Goal: Task Accomplishment & Management: Complete application form

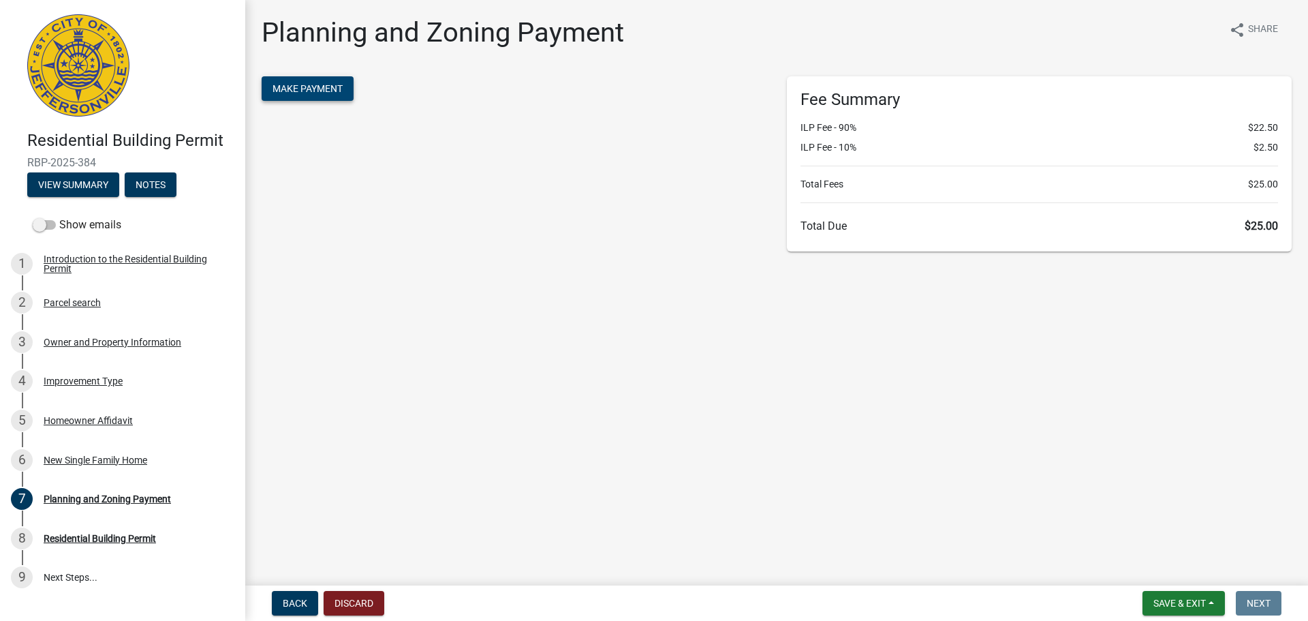
click at [300, 96] on button "Make Payment" at bounding box center [308, 88] width 92 height 25
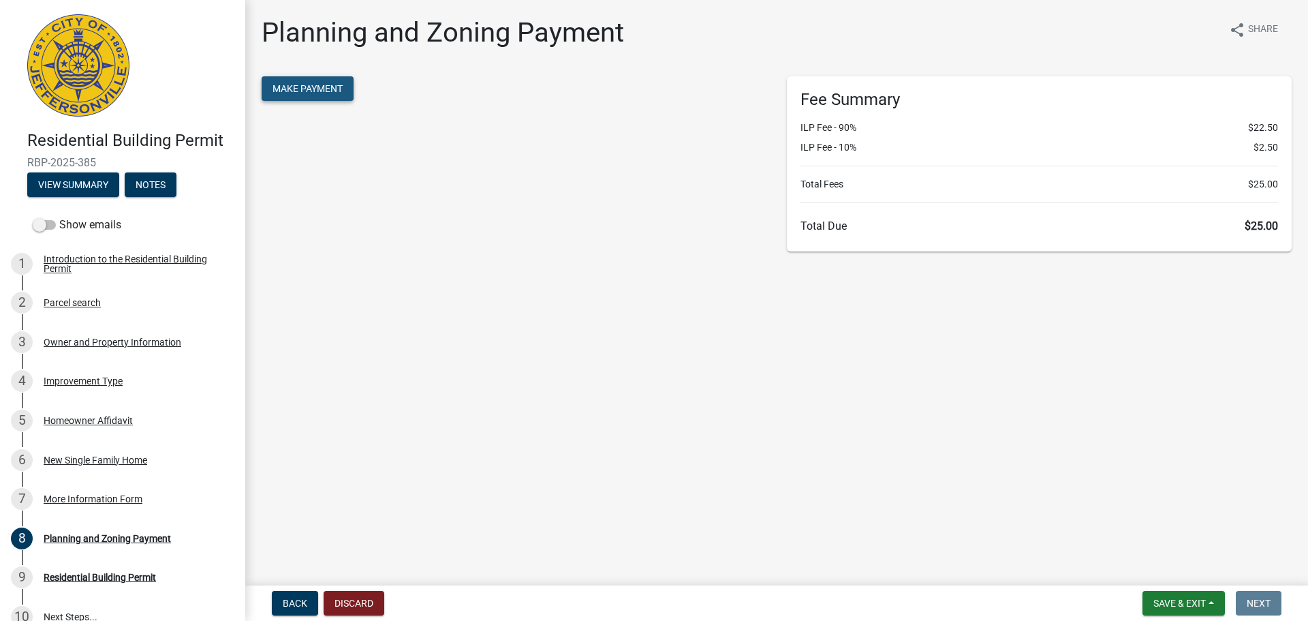
click at [343, 89] on span "Make Payment" at bounding box center [308, 88] width 70 height 11
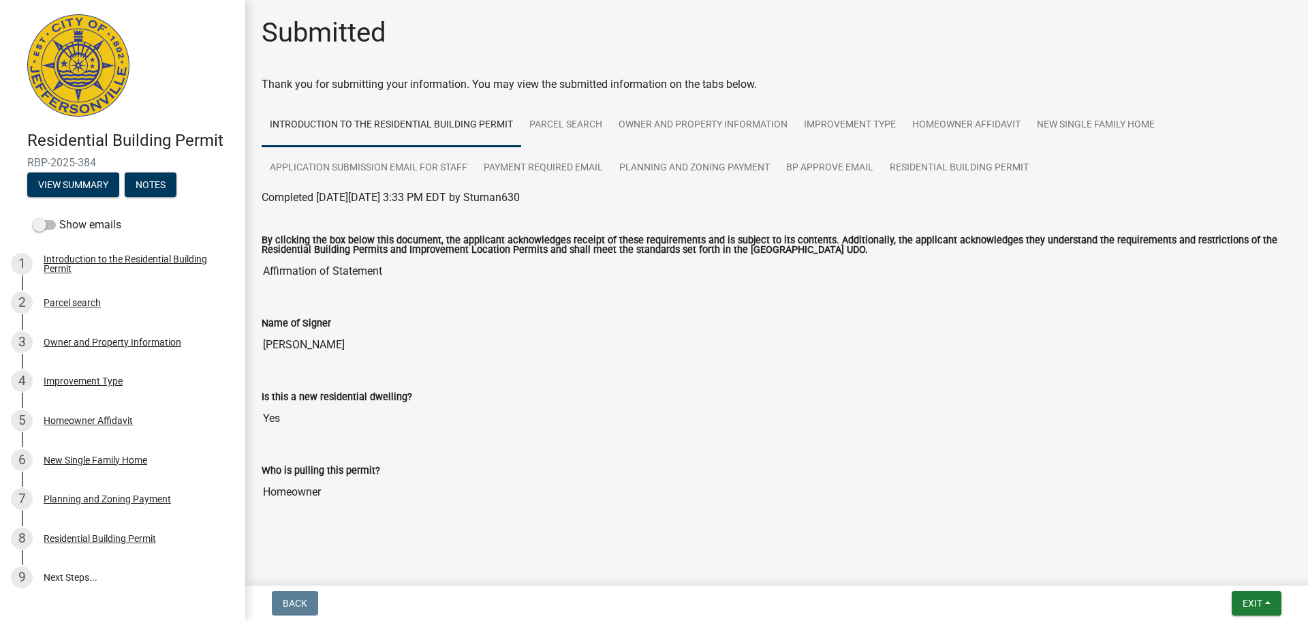
scroll to position [6, 0]
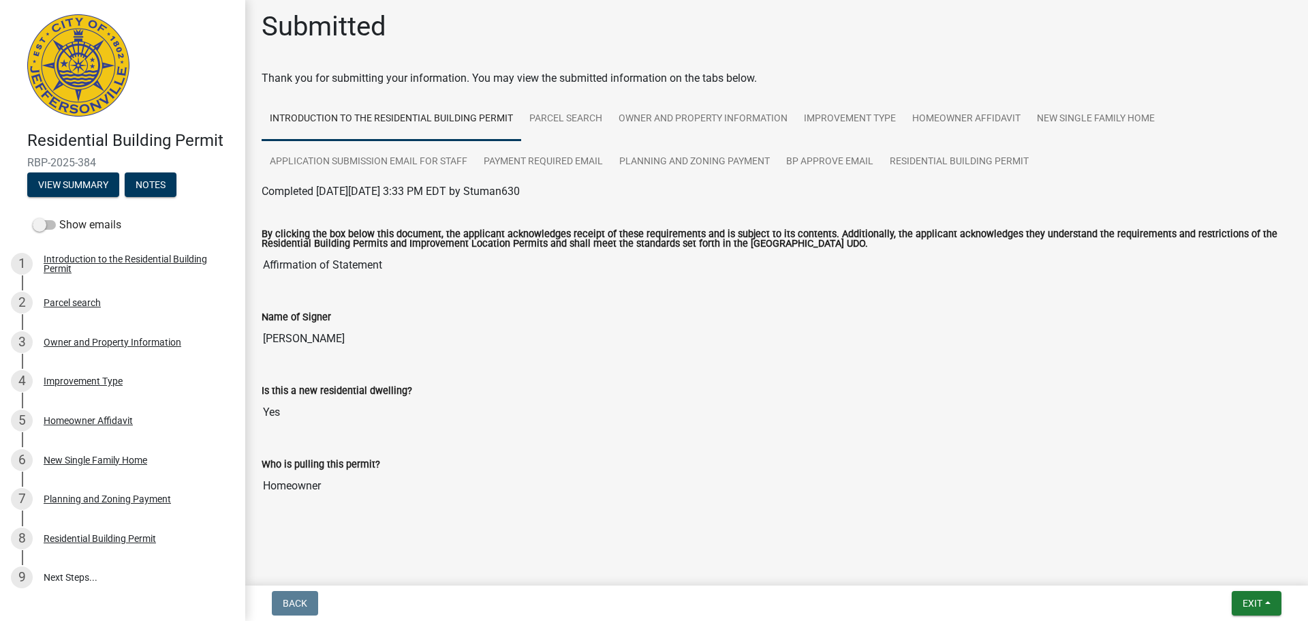
click at [1234, 65] on div "Submitted Thank you for submitting your information. You may view the submitted…" at bounding box center [776, 274] width 1051 height 529
click at [87, 181] on button "View Summary" at bounding box center [73, 184] width 92 height 25
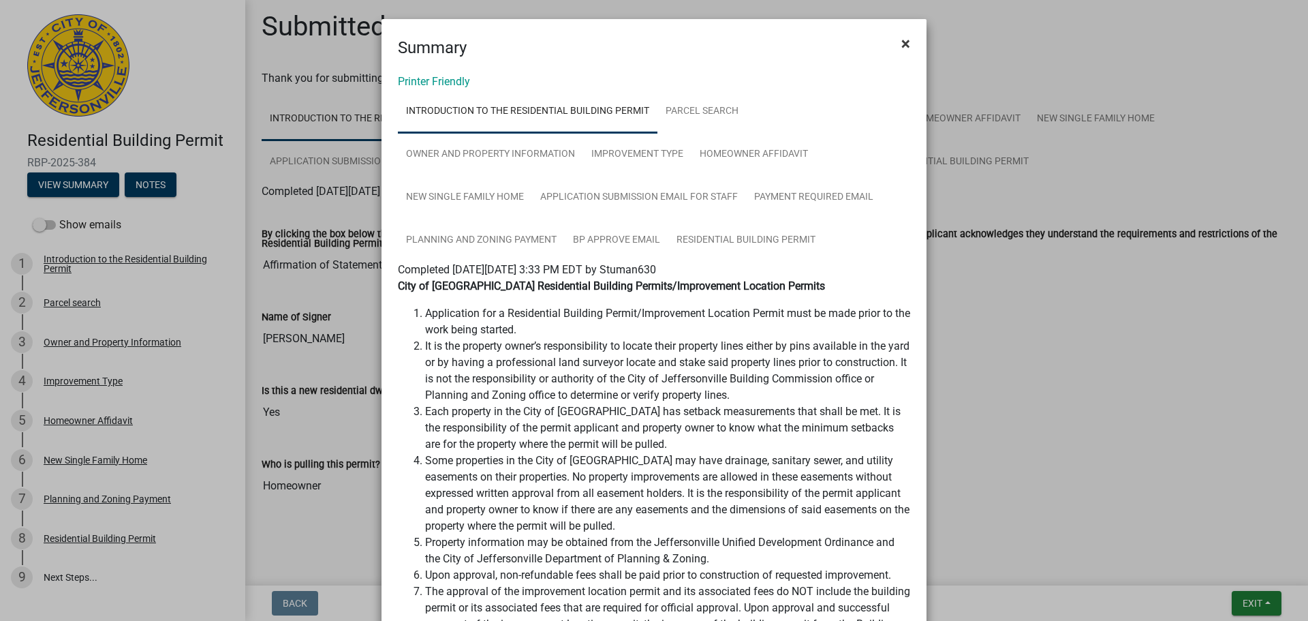
click at [905, 46] on span "×" at bounding box center [905, 43] width 9 height 19
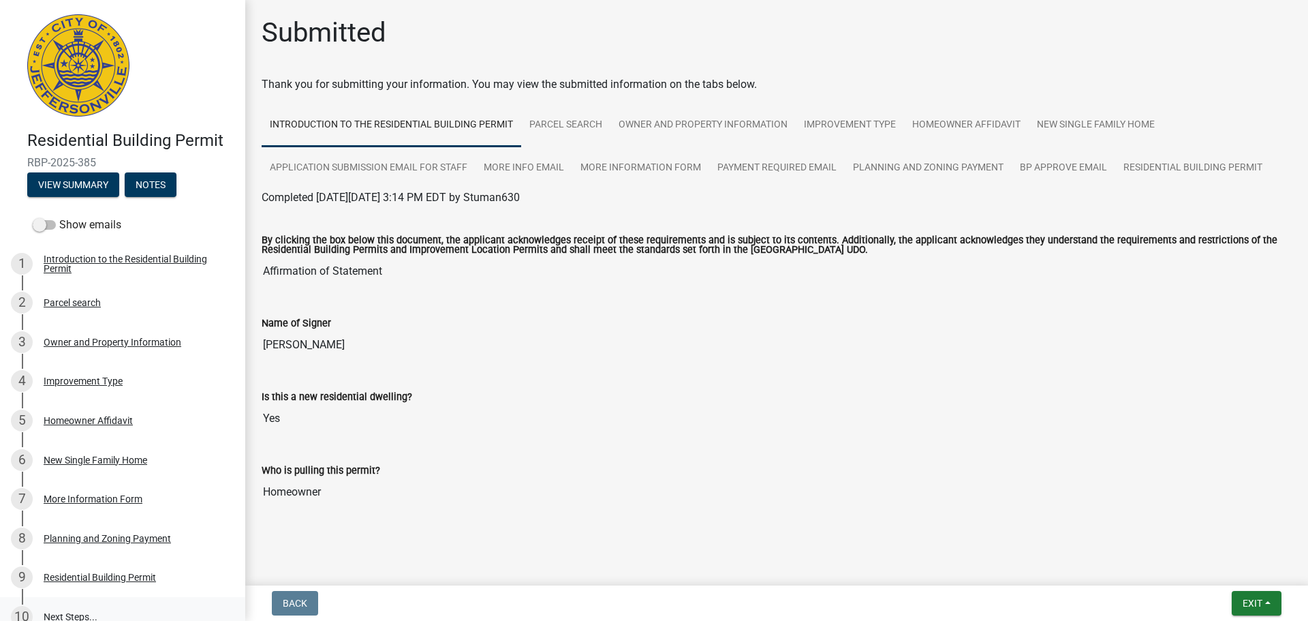
click at [74, 618] on link "10 Next Steps..." at bounding box center [122, 617] width 245 height 40
click at [136, 579] on div "Residential Building Permit" at bounding box center [100, 577] width 112 height 10
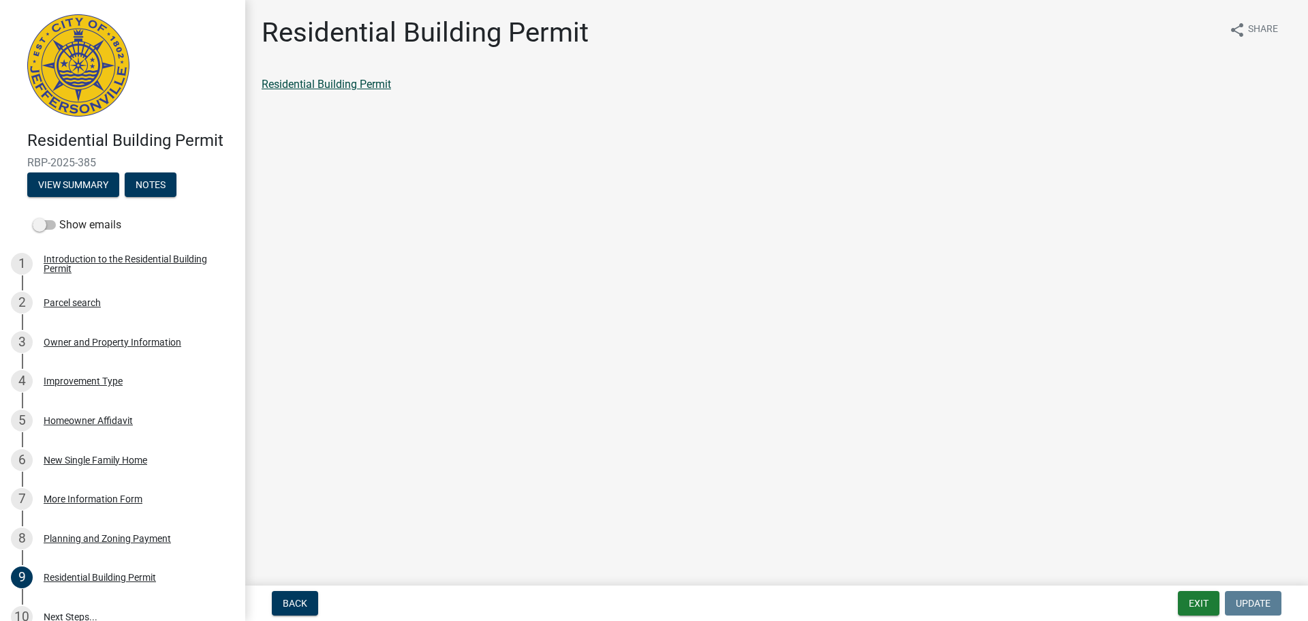
click at [326, 82] on link "Residential Building Permit" at bounding box center [326, 84] width 129 height 13
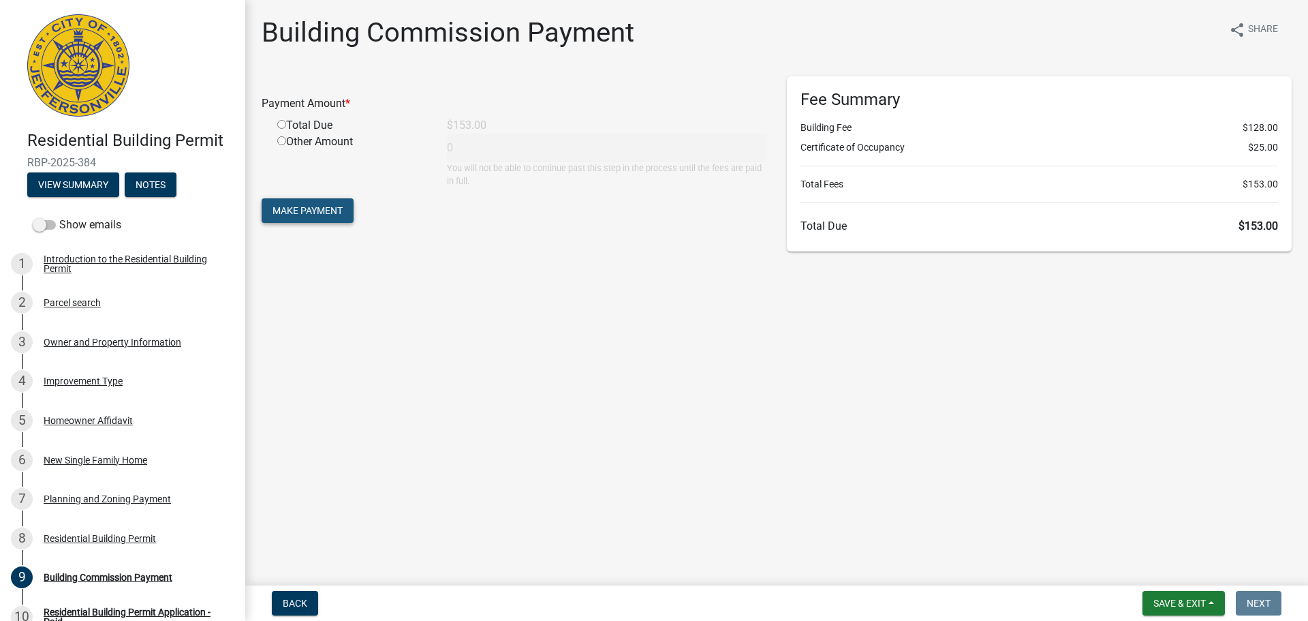
click at [313, 213] on span "Make Payment" at bounding box center [308, 210] width 70 height 11
click at [246, 93] on div "Building Commission Payment share Share Payment Amount * Required Total Due $15…" at bounding box center [776, 141] width 1063 height 251
click at [282, 142] on input "radio" at bounding box center [281, 140] width 9 height 9
radio input "true"
type input "153"
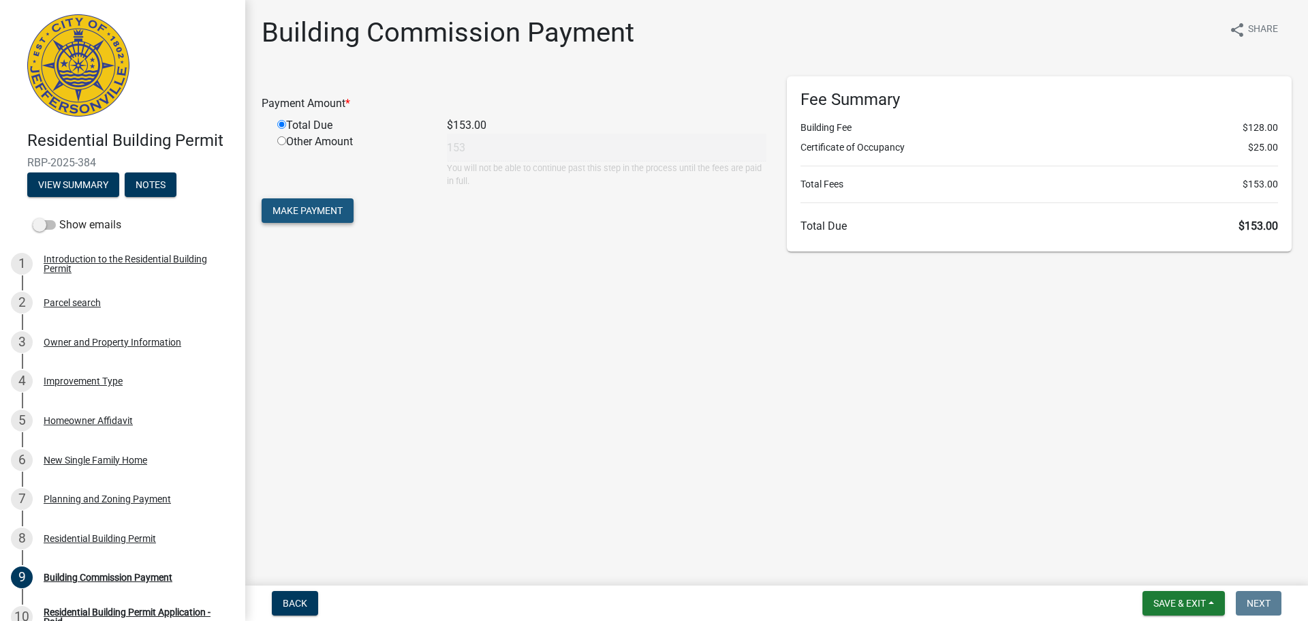
click at [307, 211] on span "Make Payment" at bounding box center [308, 210] width 70 height 11
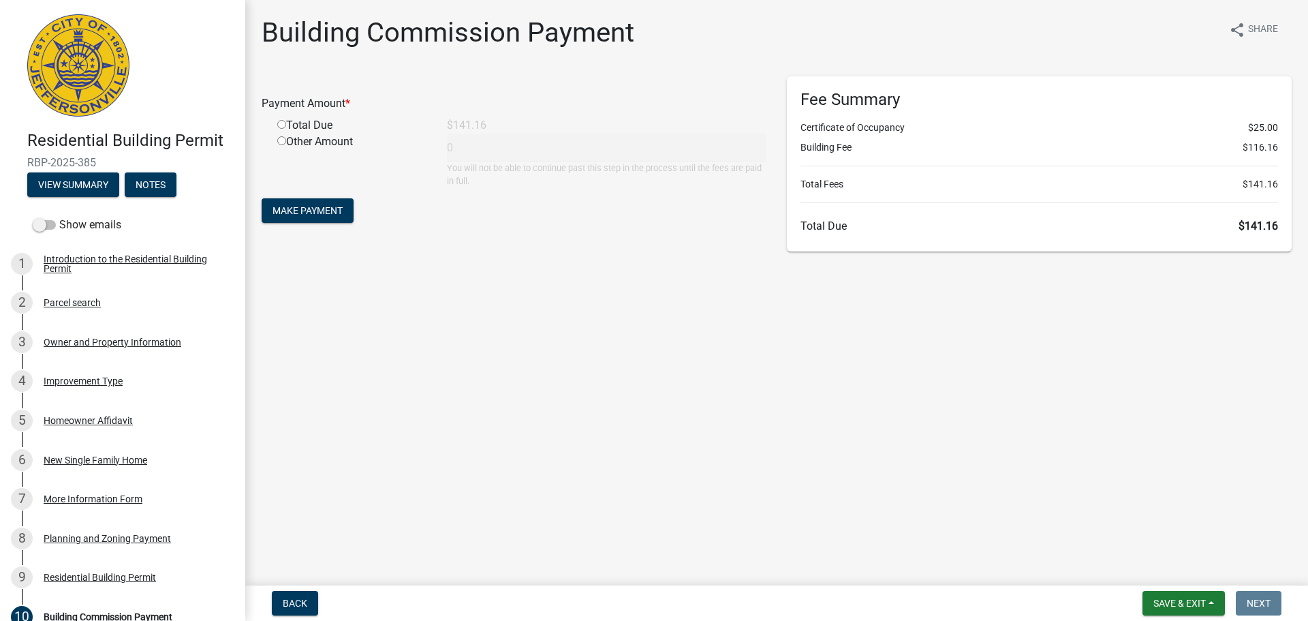
click at [283, 123] on input "radio" at bounding box center [281, 124] width 9 height 9
radio input "true"
type input "141.16"
click at [317, 212] on span "Make Payment" at bounding box center [308, 210] width 70 height 11
